Goal: Navigation & Orientation: Find specific page/section

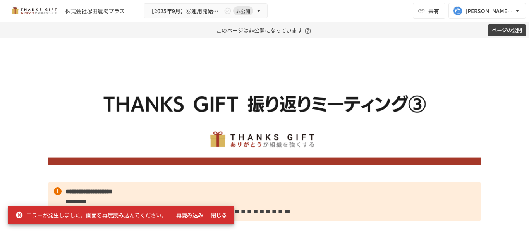
click at [191, 208] on button "再読み込み" at bounding box center [189, 215] width 33 height 14
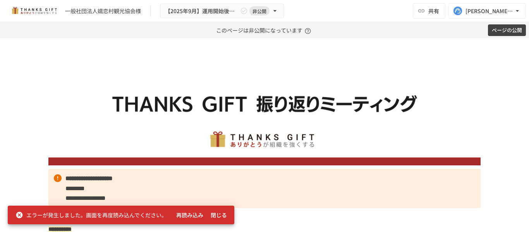
click at [195, 218] on button "再読み込み" at bounding box center [189, 215] width 33 height 14
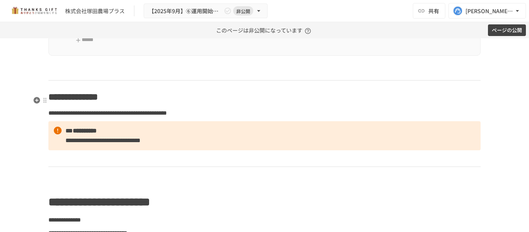
scroll to position [3631, 0]
